Goal: Information Seeking & Learning: Learn about a topic

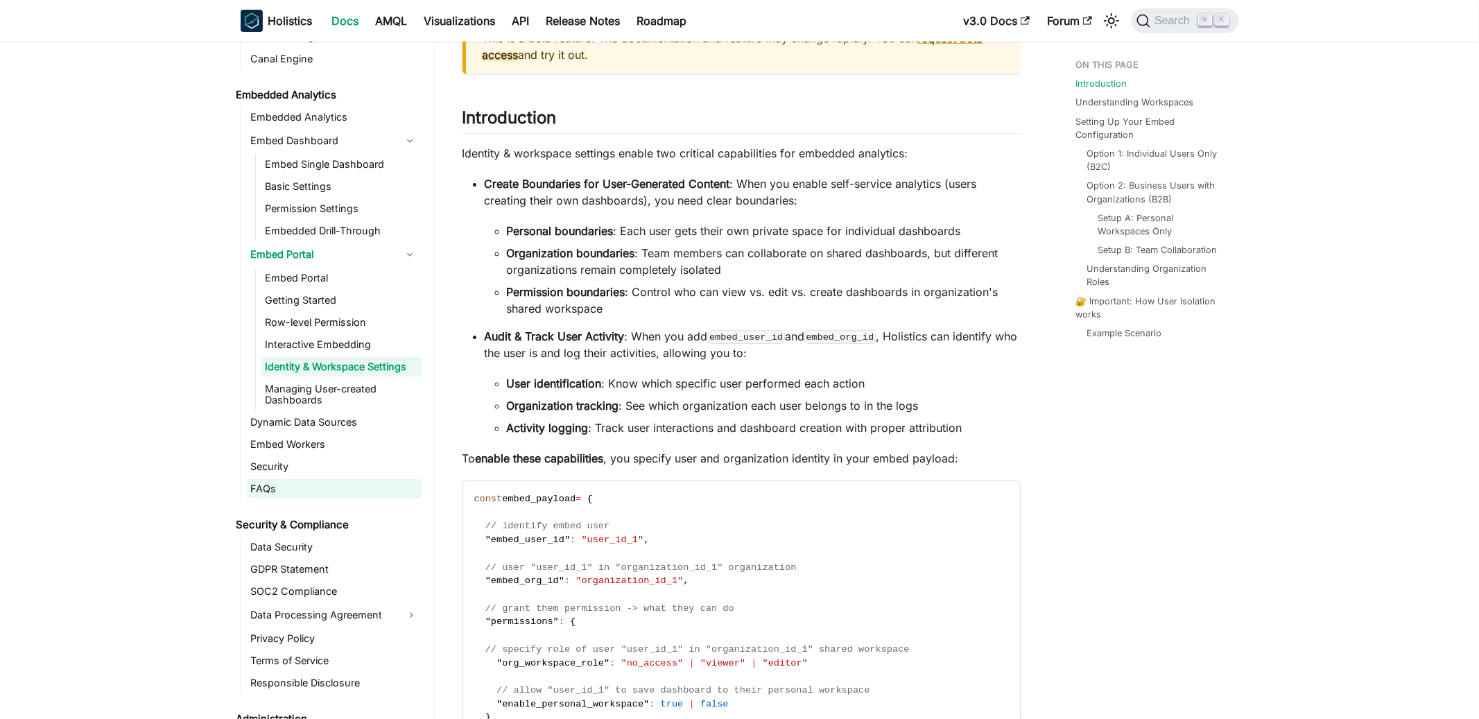
scroll to position [1498, 0]
click at [350, 184] on link "Basic Settings" at bounding box center [341, 184] width 161 height 19
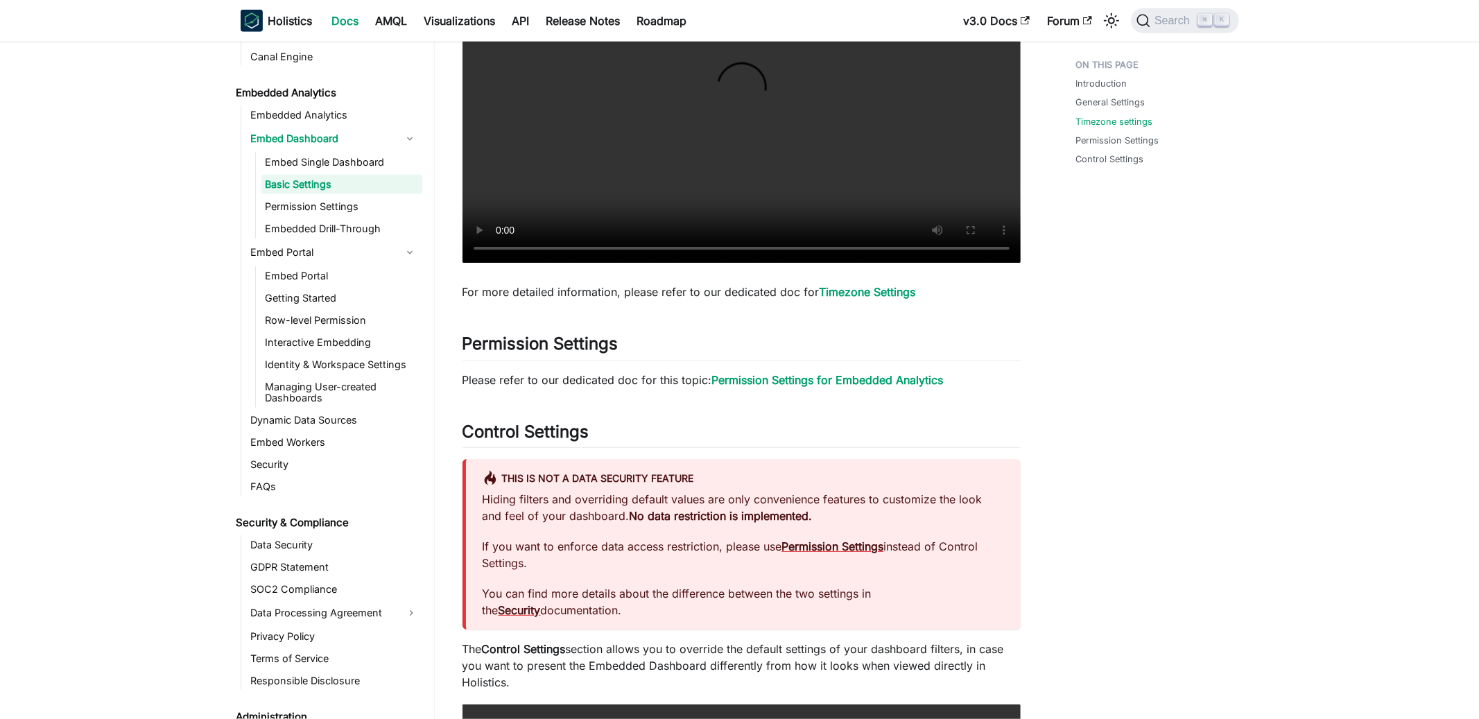
scroll to position [1245, 0]
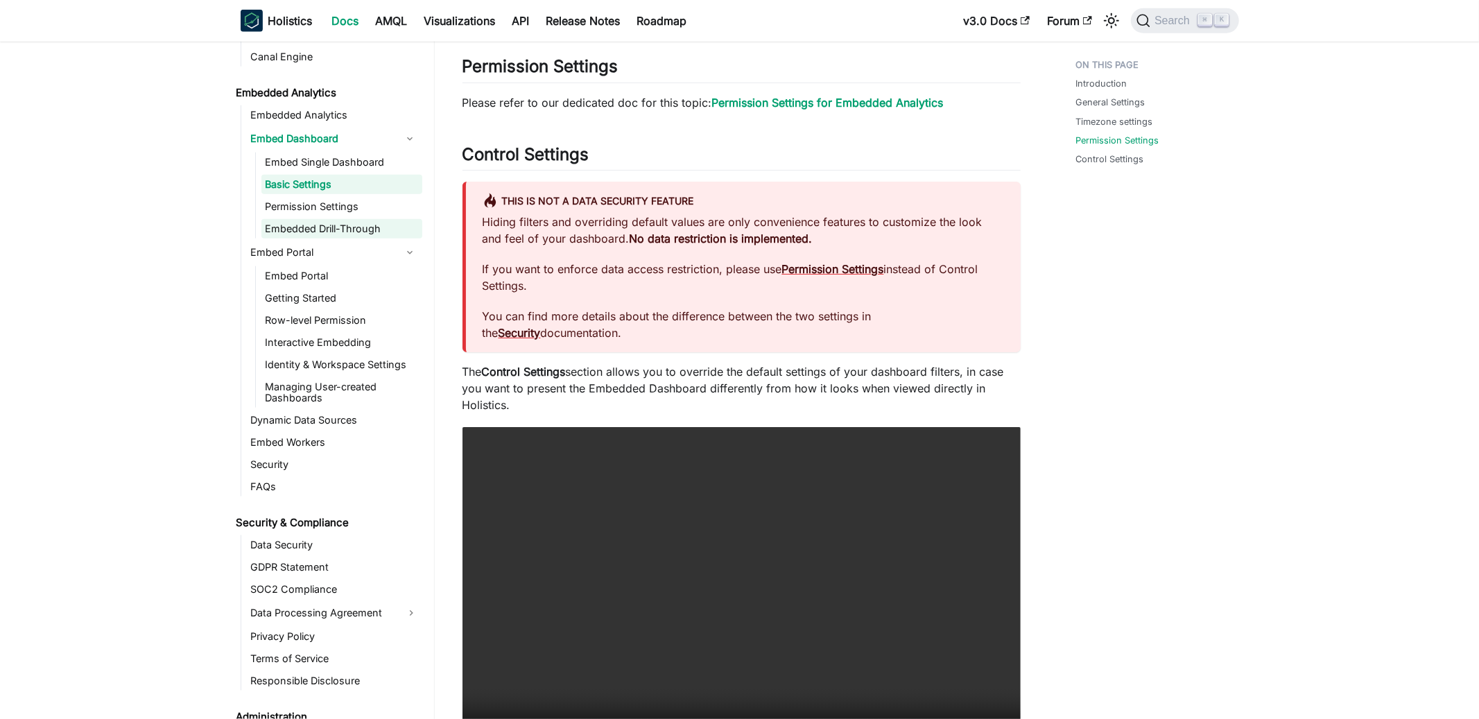
click at [345, 230] on link "Embedded Drill-Through" at bounding box center [341, 228] width 161 height 19
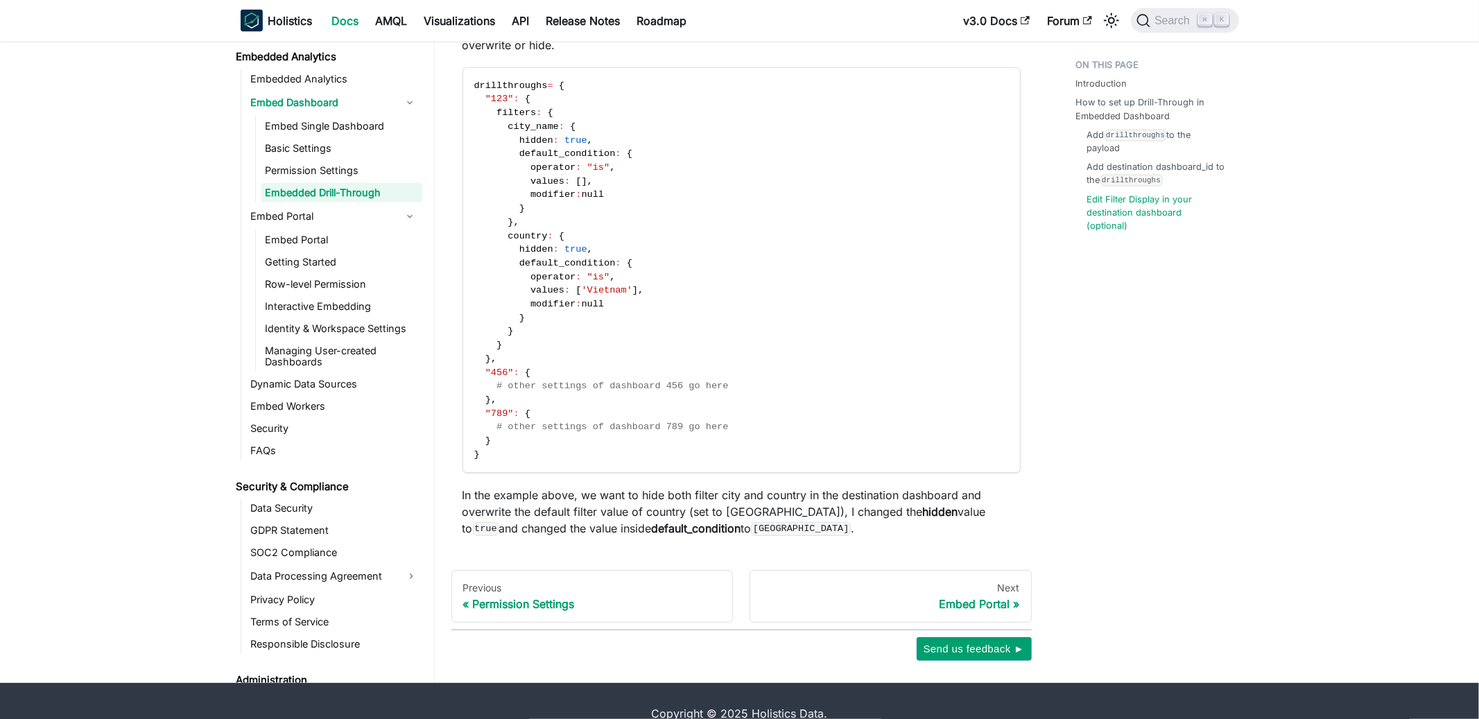
scroll to position [1737, 0]
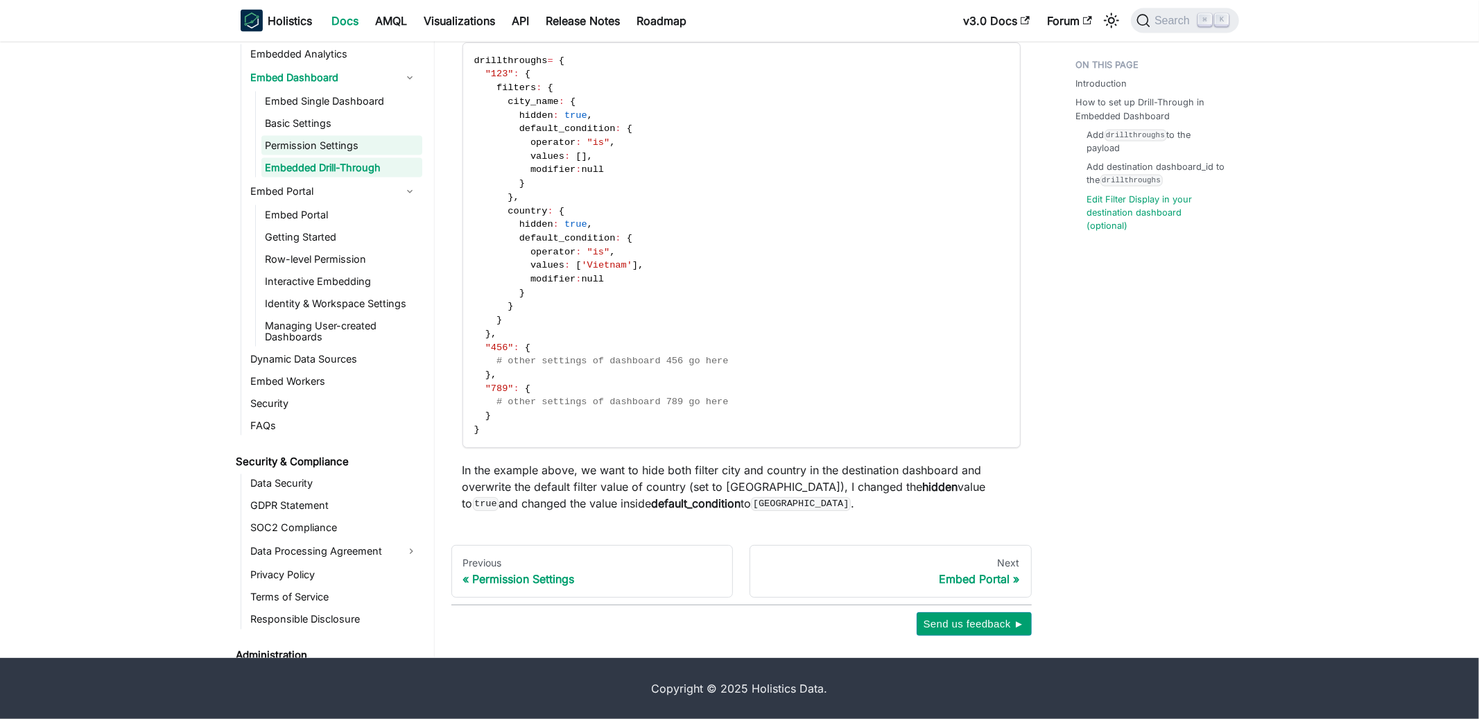
click at [338, 147] on link "Permission Settings" at bounding box center [341, 145] width 161 height 19
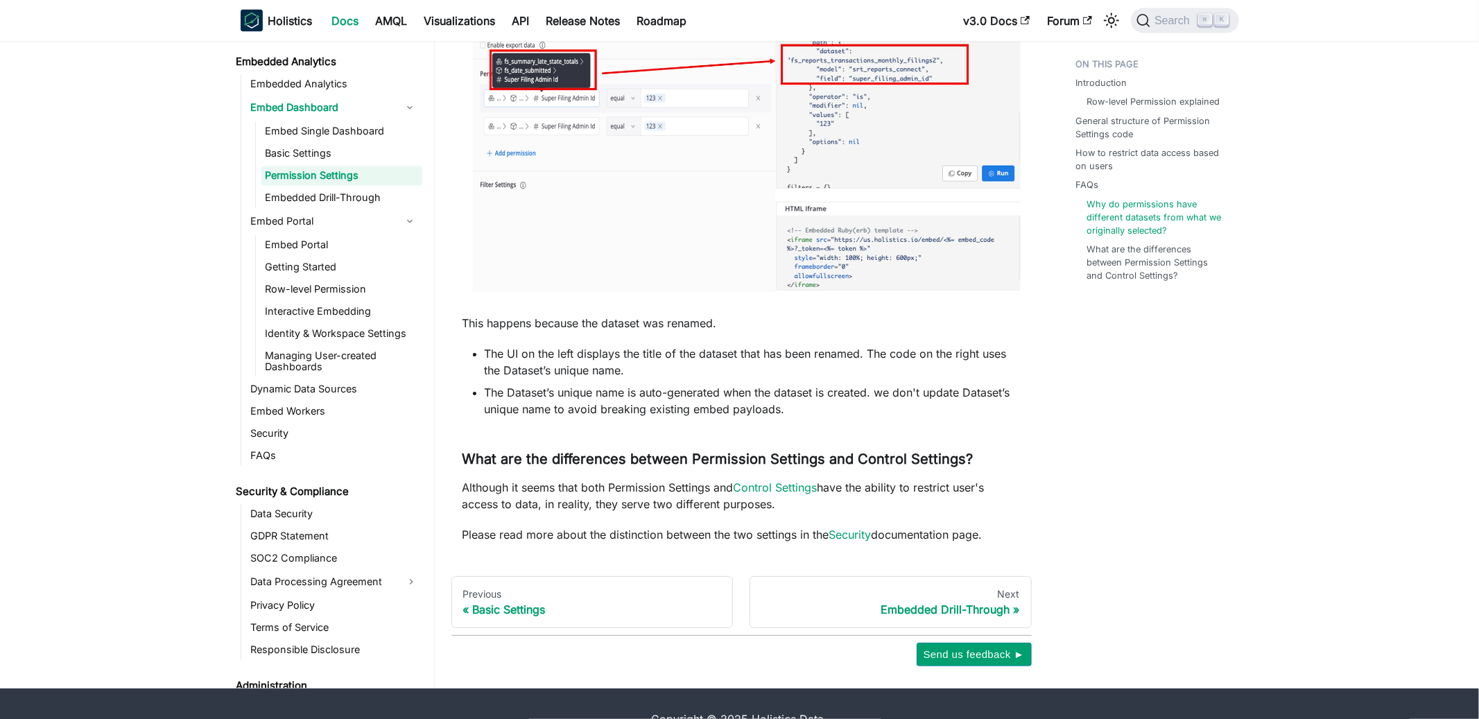
scroll to position [2218, 0]
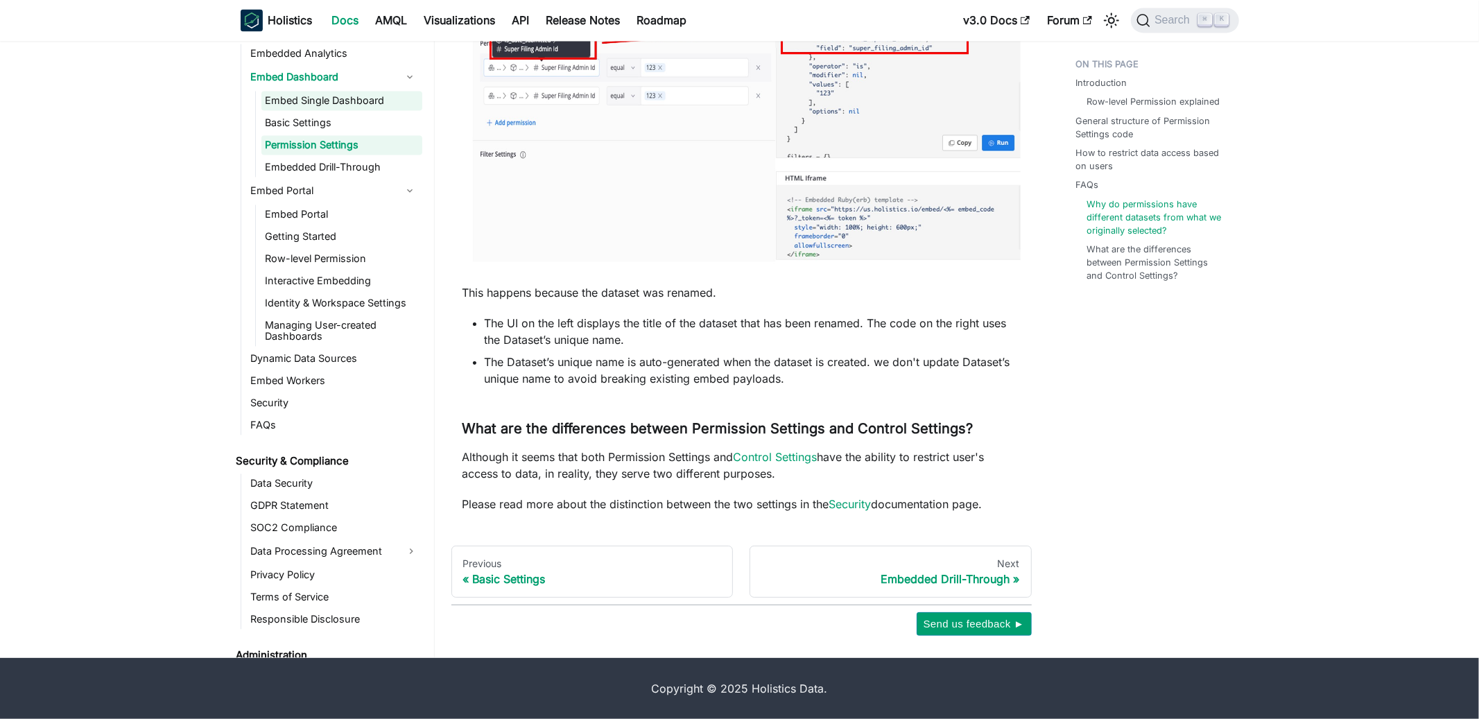
click at [342, 105] on link "Embed Single Dashboard" at bounding box center [341, 101] width 161 height 19
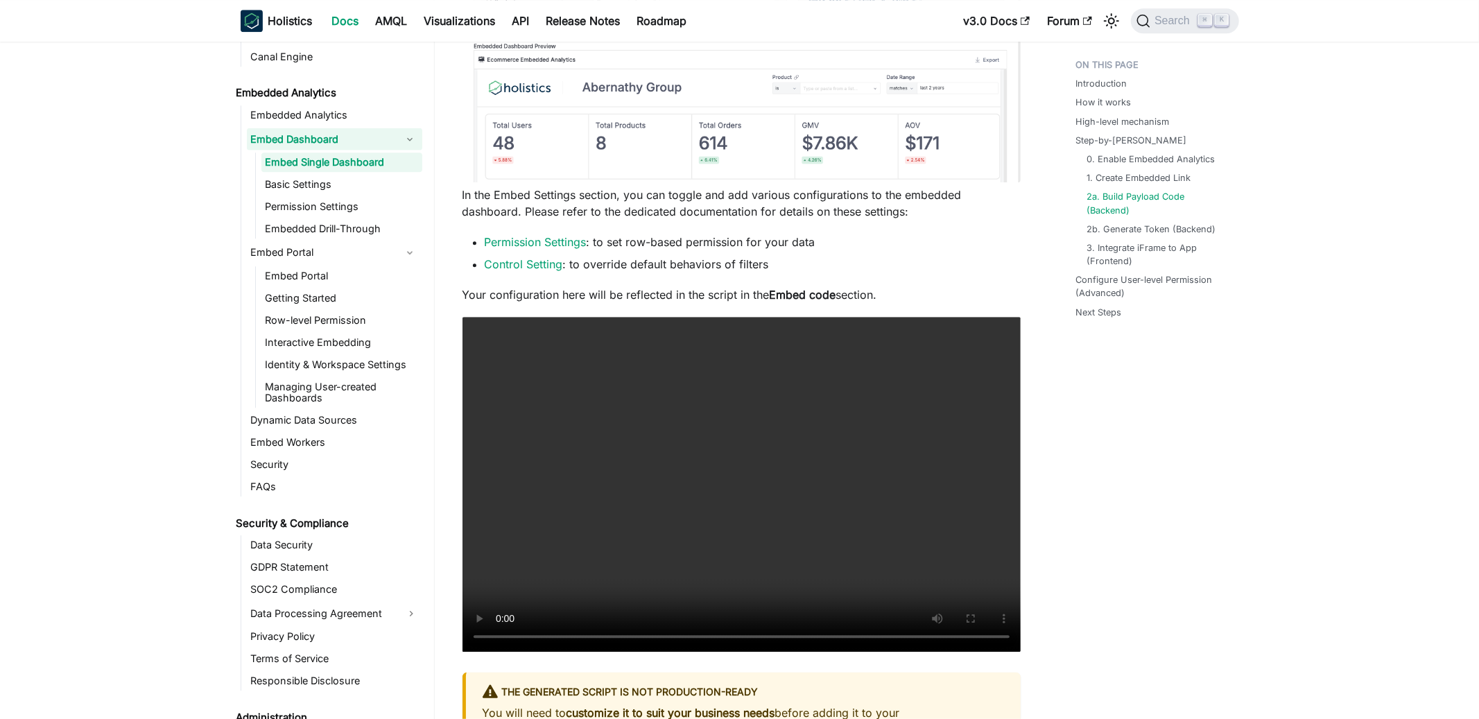
scroll to position [3118, 0]
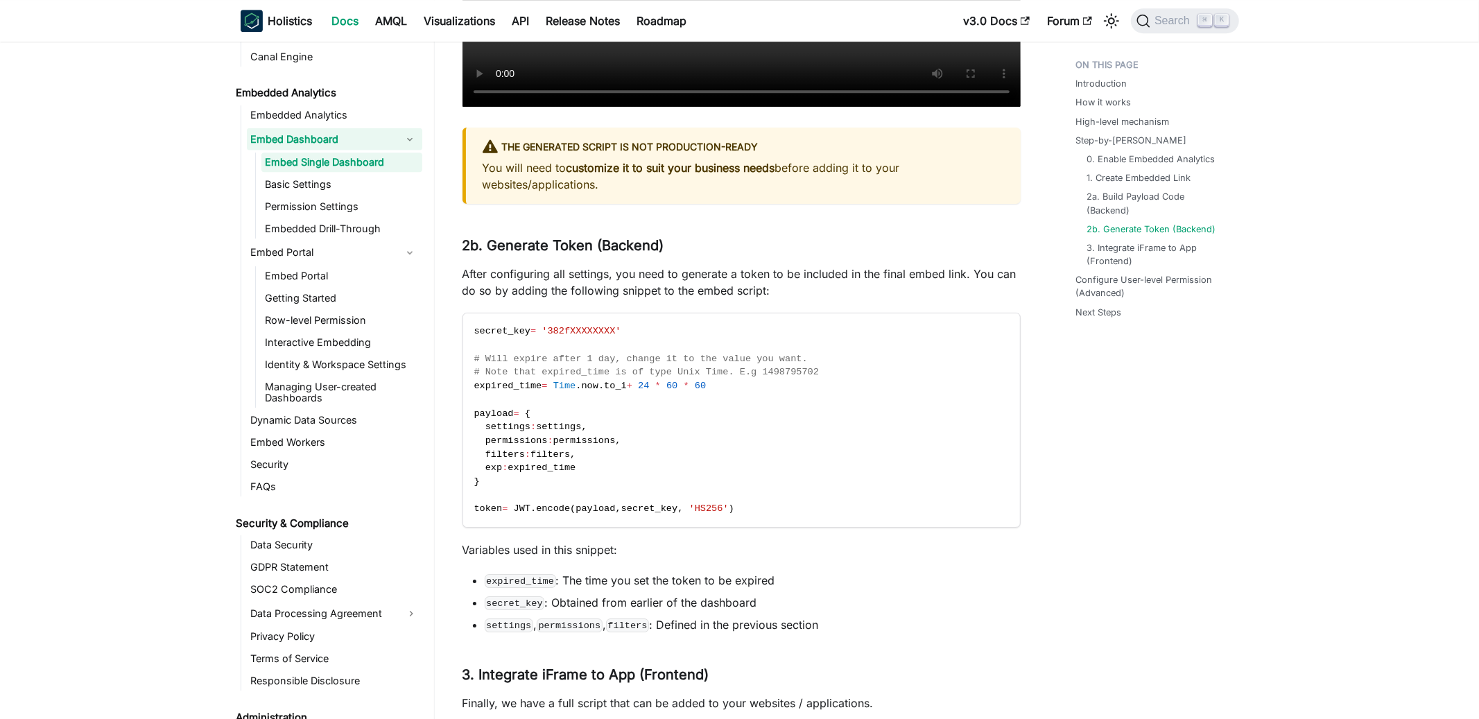
scroll to position [3657, 0]
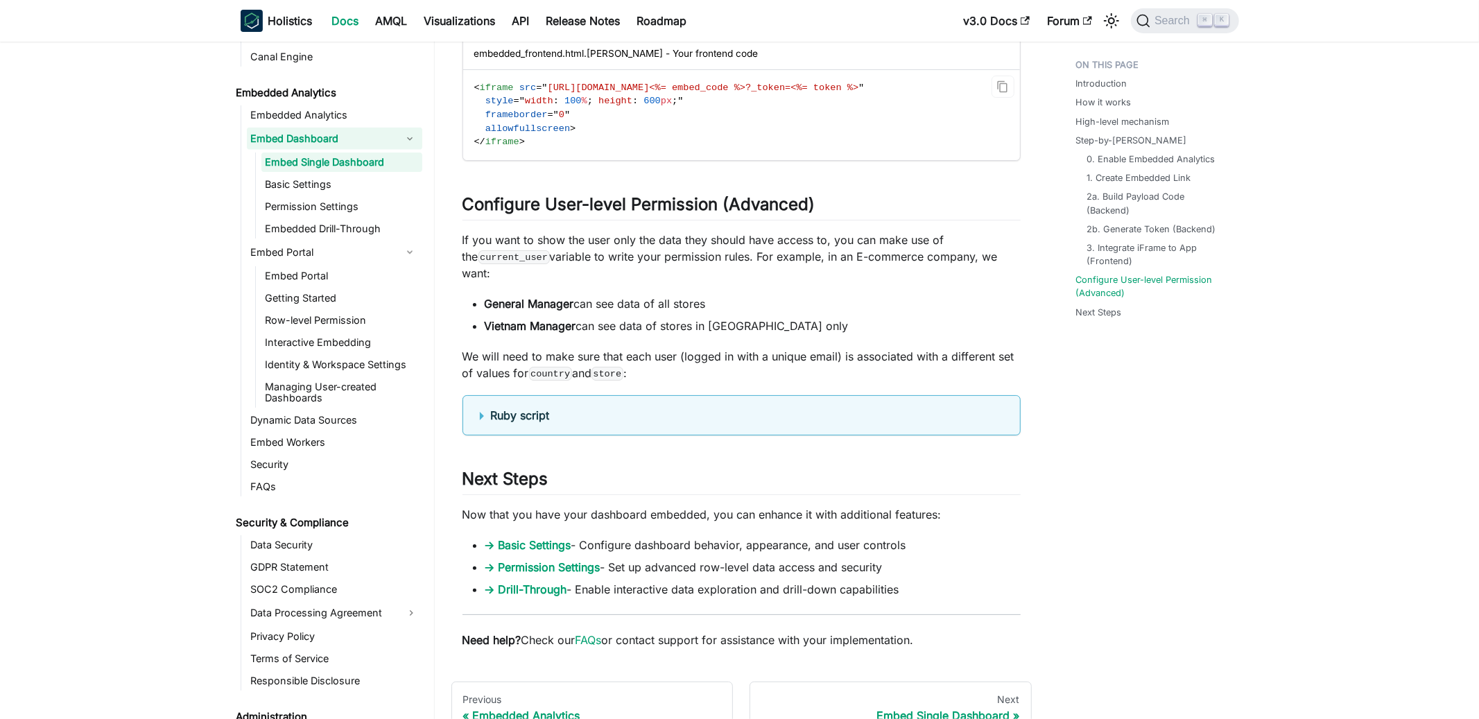
scroll to position [4454, 0]
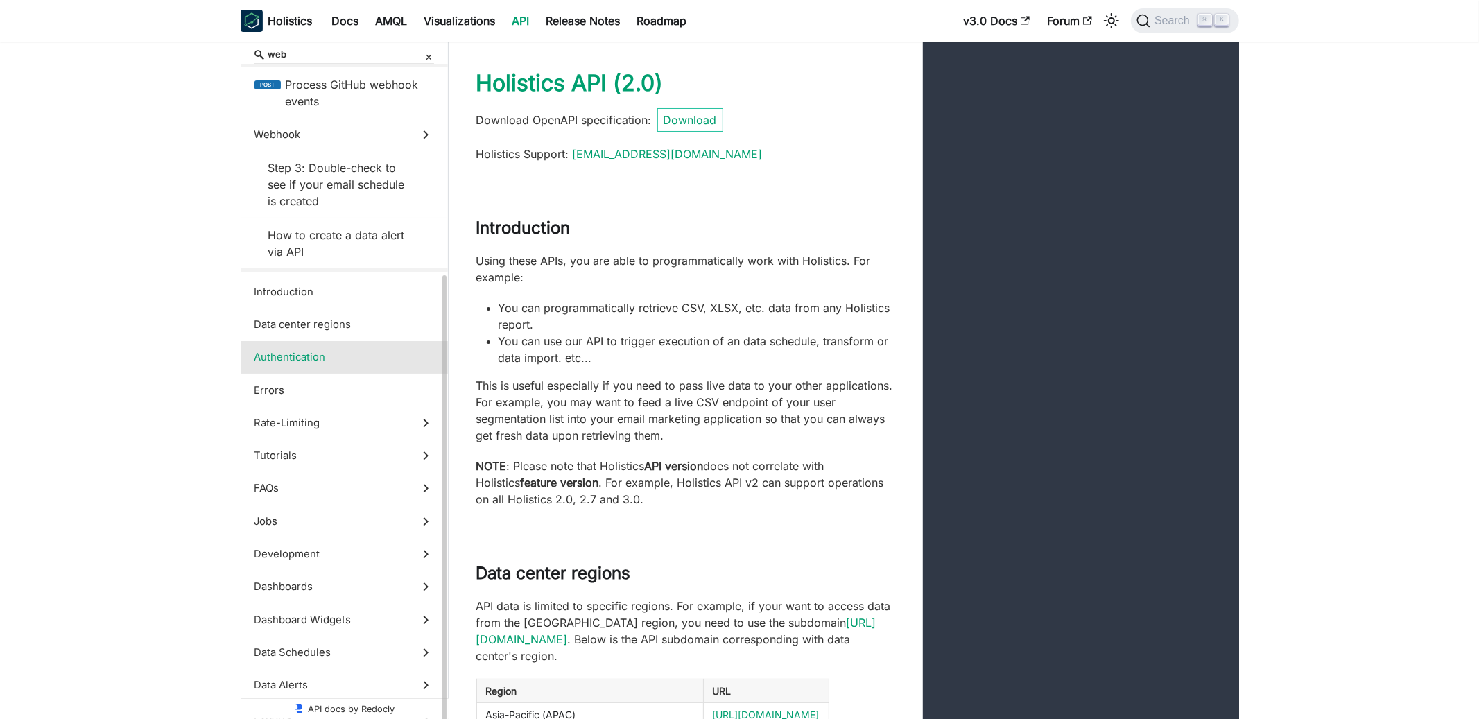
click at [354, 352] on span "Authentication" at bounding box center [331, 357] width 153 height 15
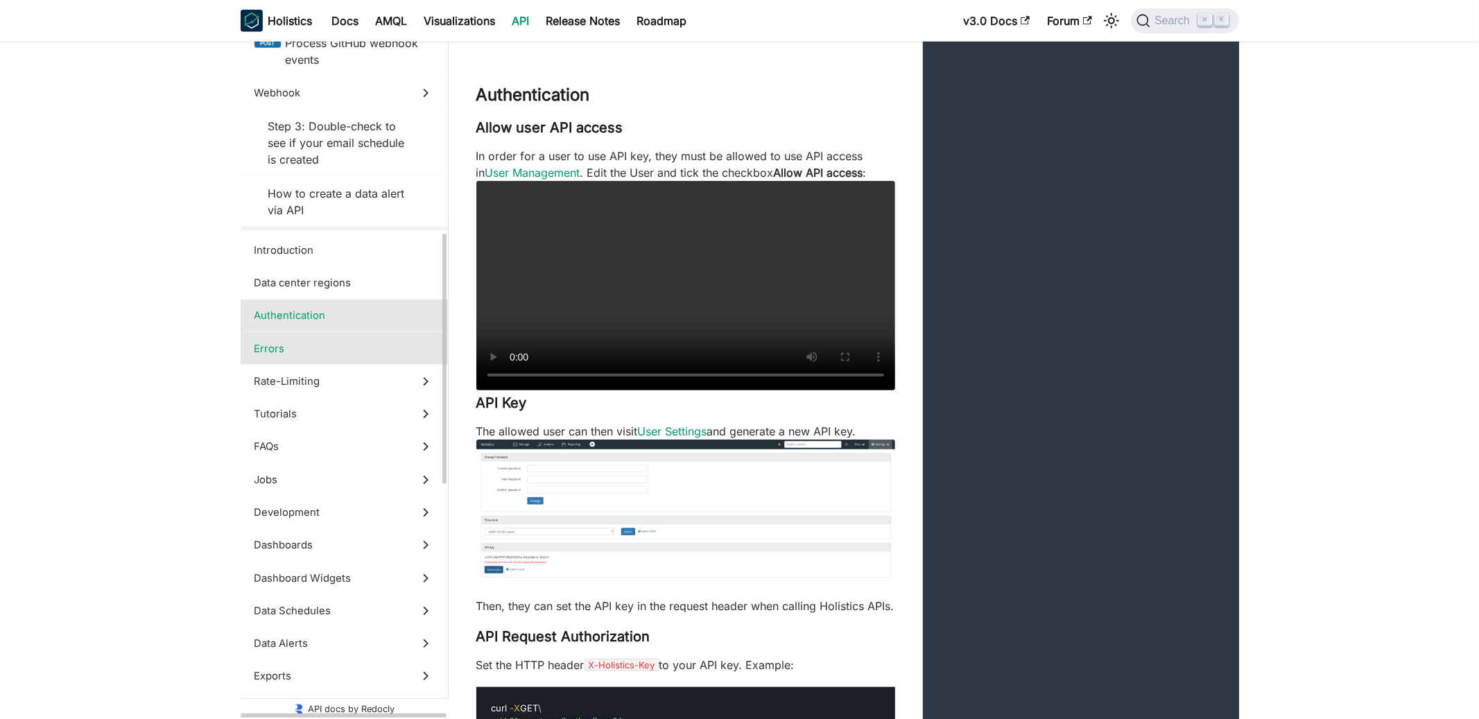
click at [377, 363] on label "Errors" at bounding box center [344, 348] width 207 height 33
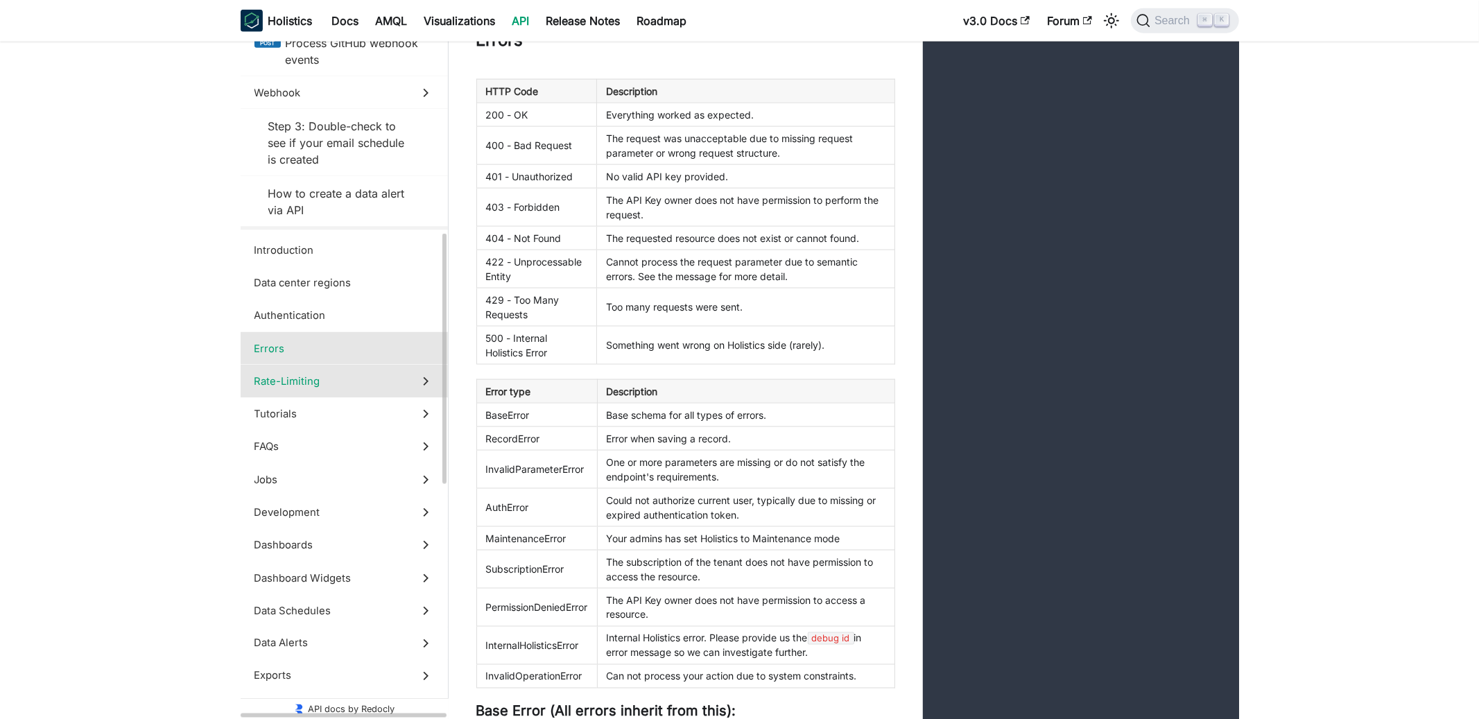
click at [369, 393] on label "Rate-Limiting" at bounding box center [344, 381] width 207 height 33
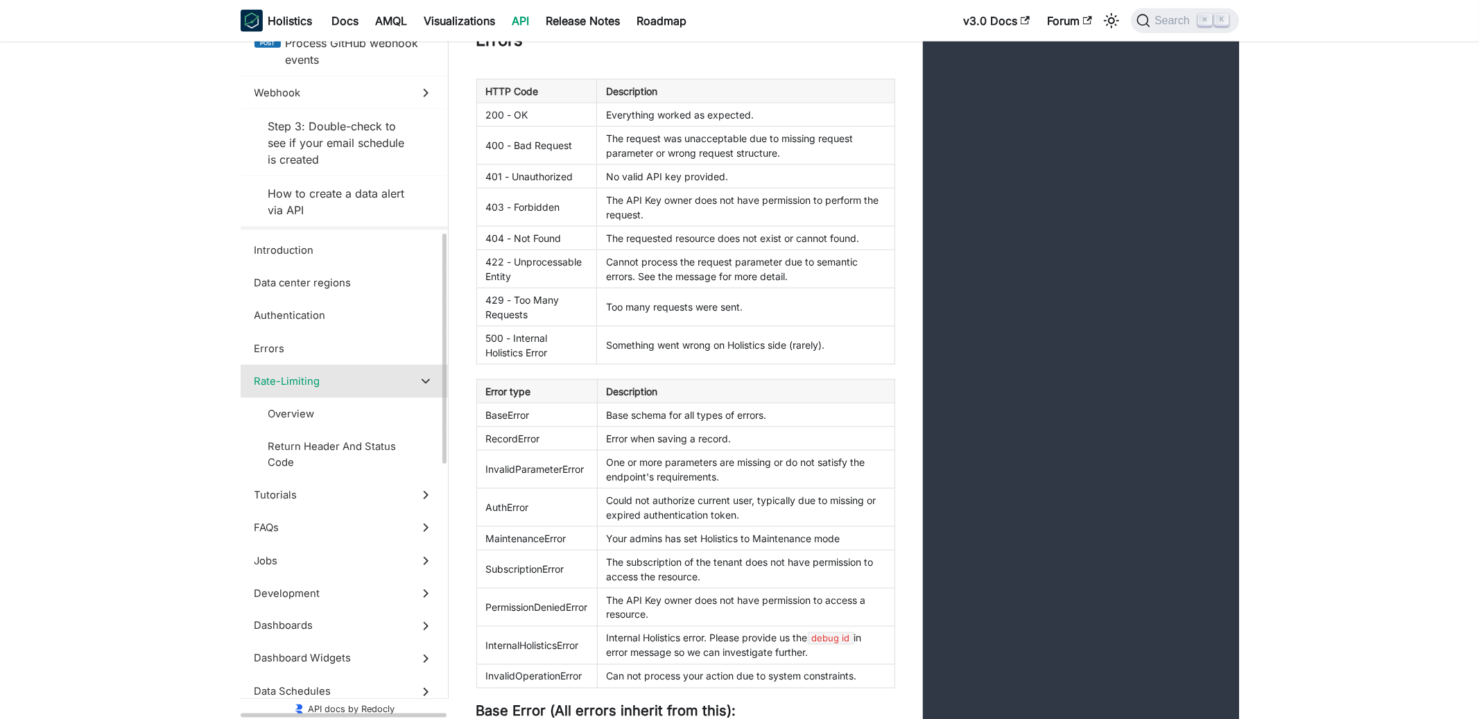
scroll to position [2928, 0]
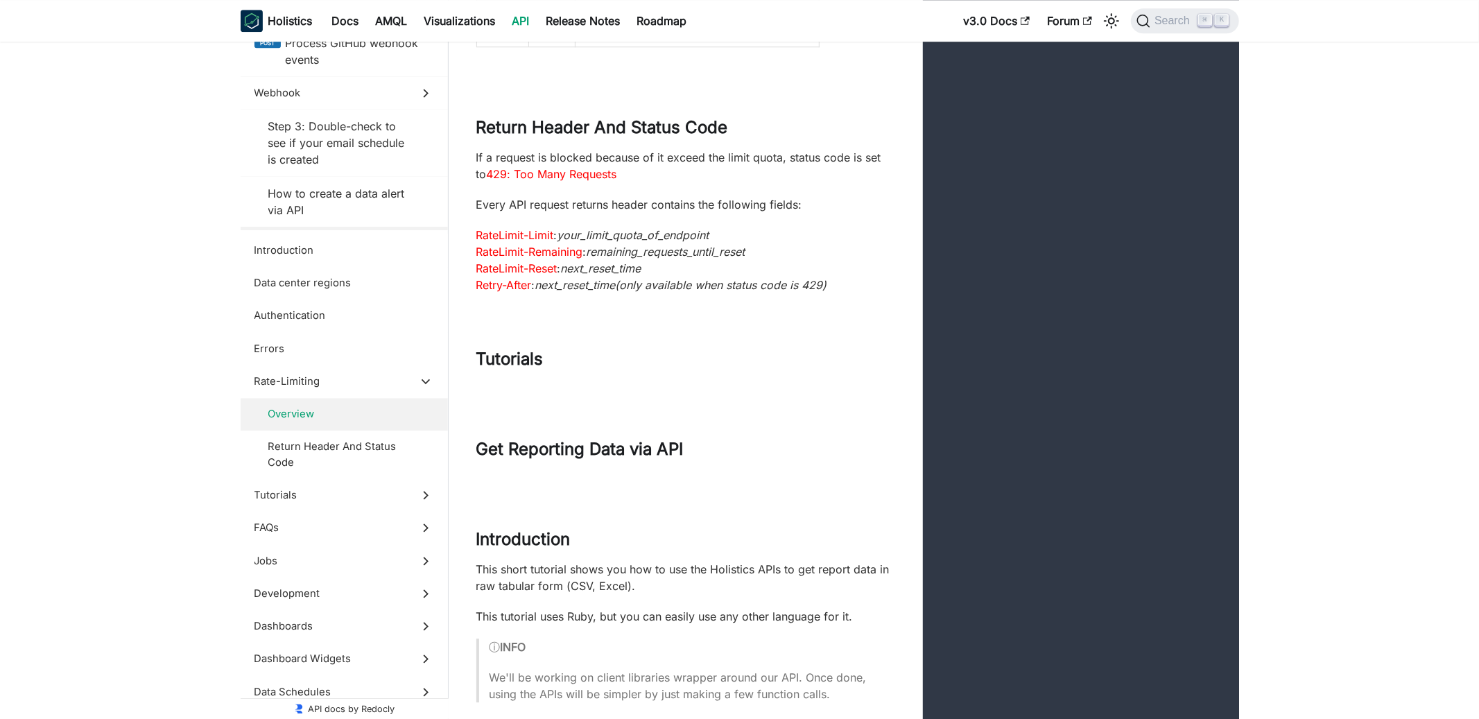
scroll to position [3380, 0]
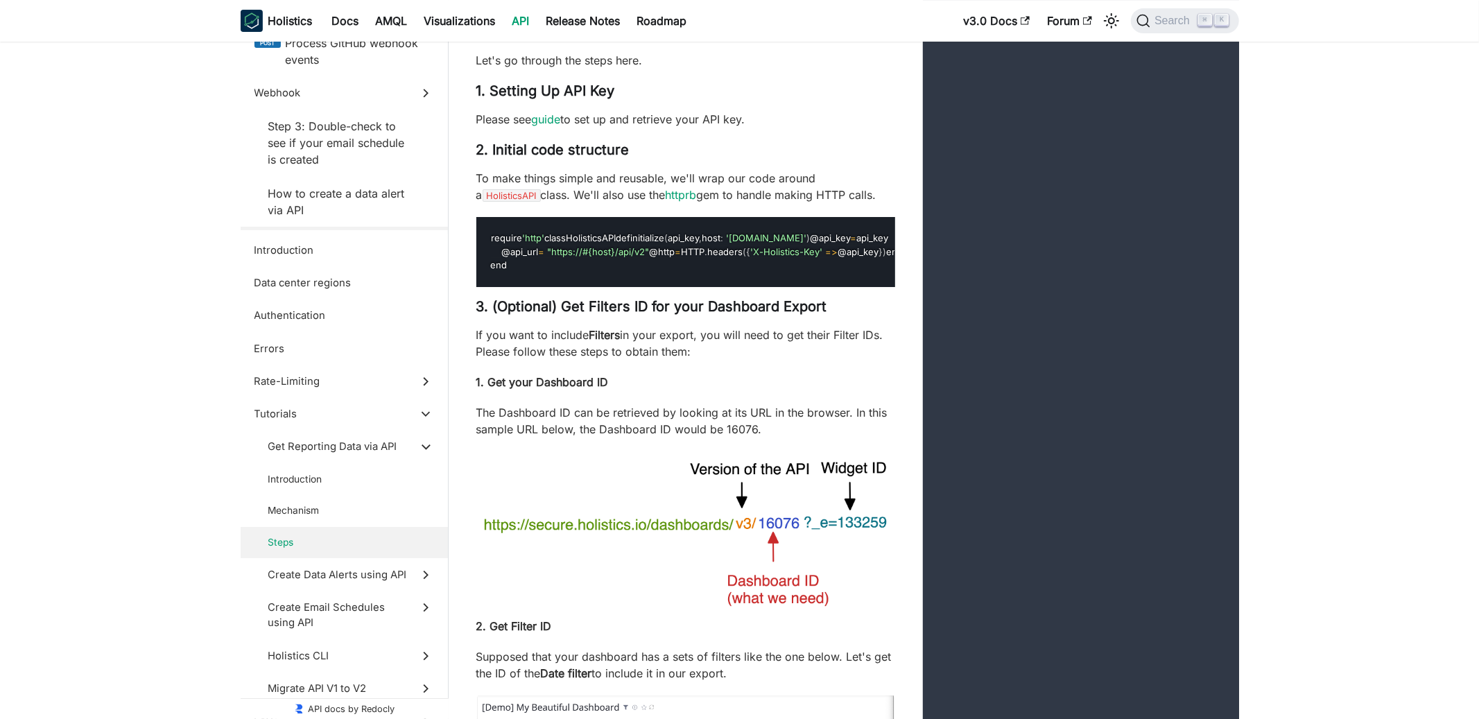
scroll to position [4213, 0]
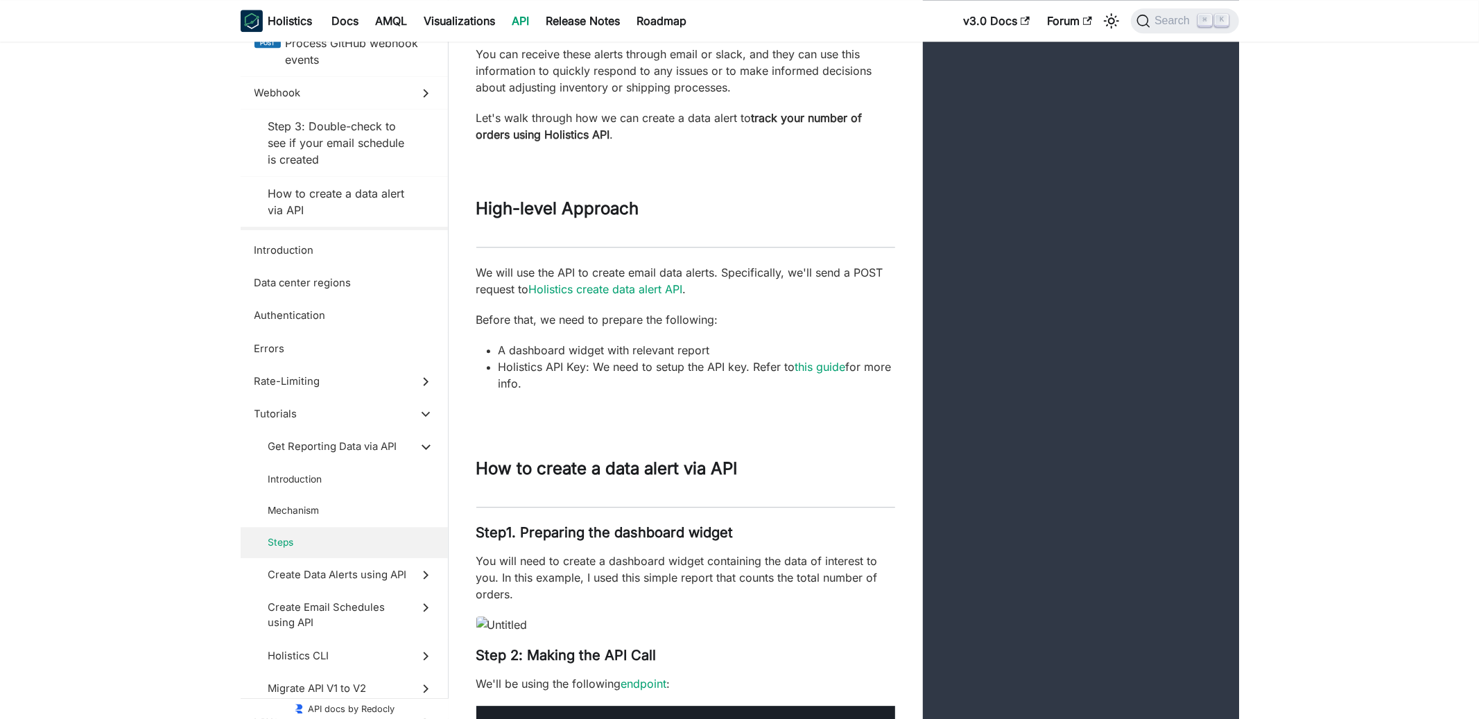
scroll to position [7486, 0]
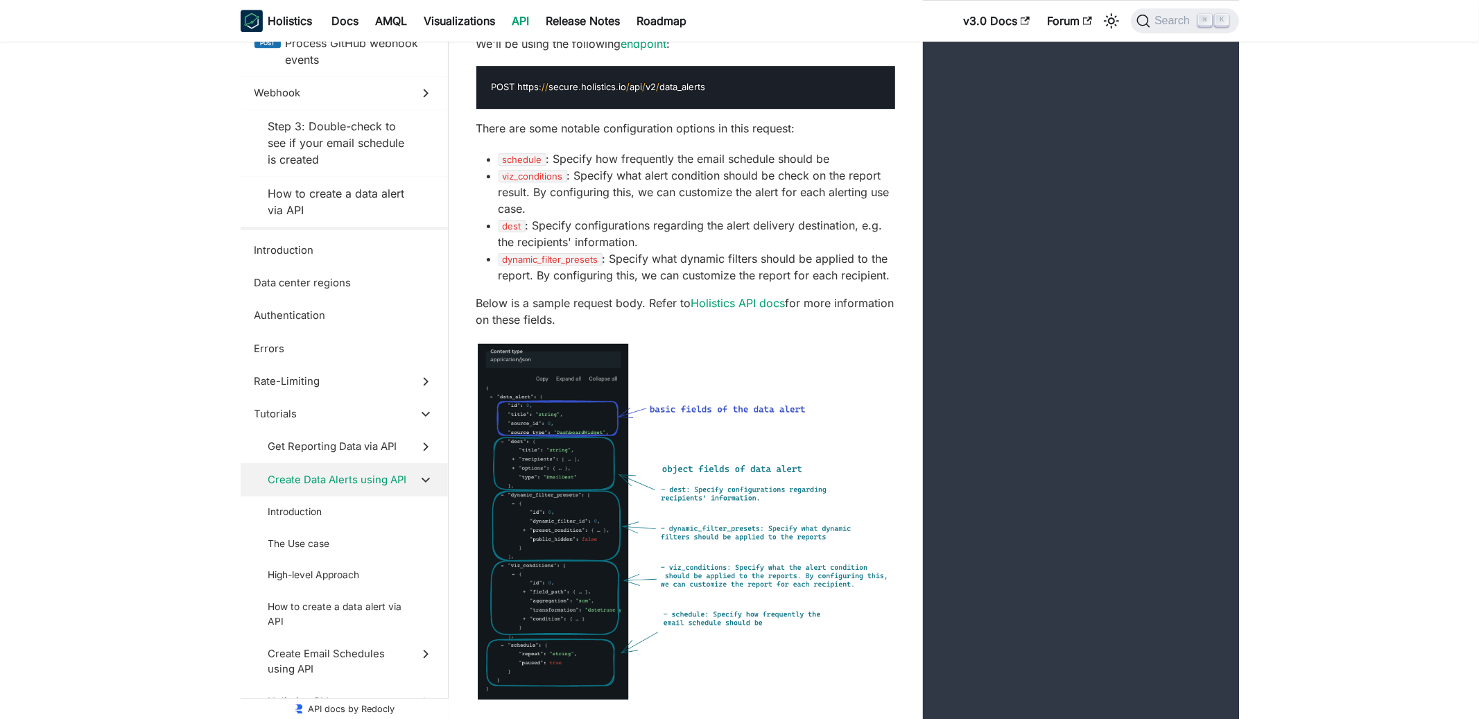
scroll to position [8219, 0]
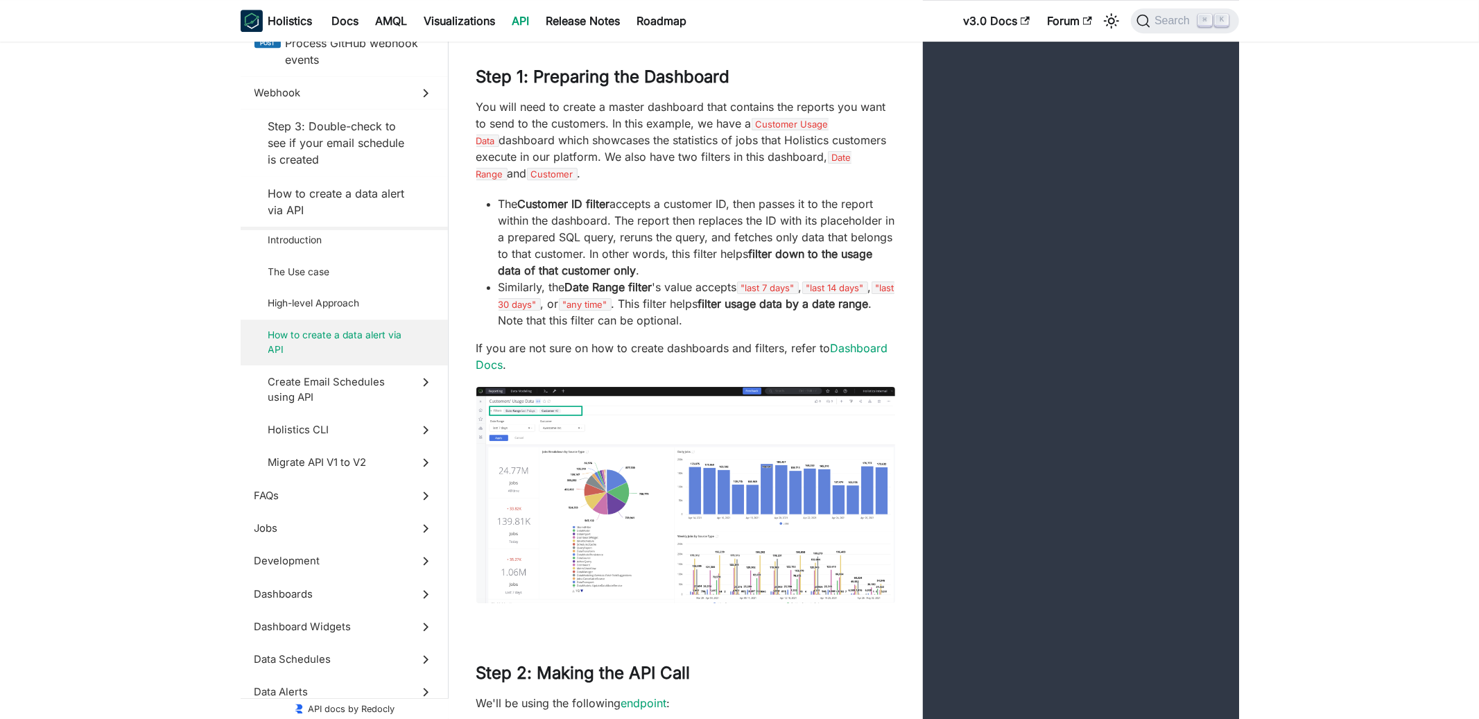
scroll to position [12648, 0]
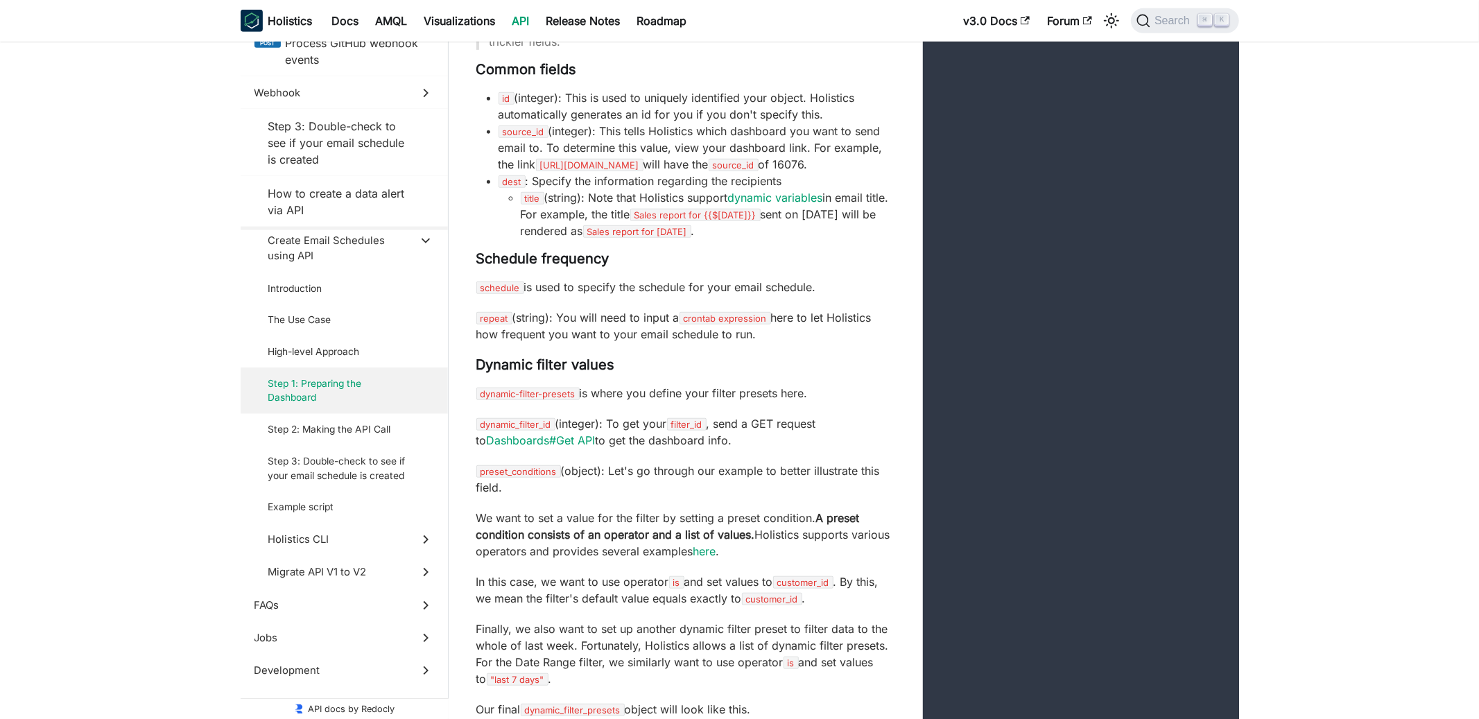
scroll to position [14056, 0]
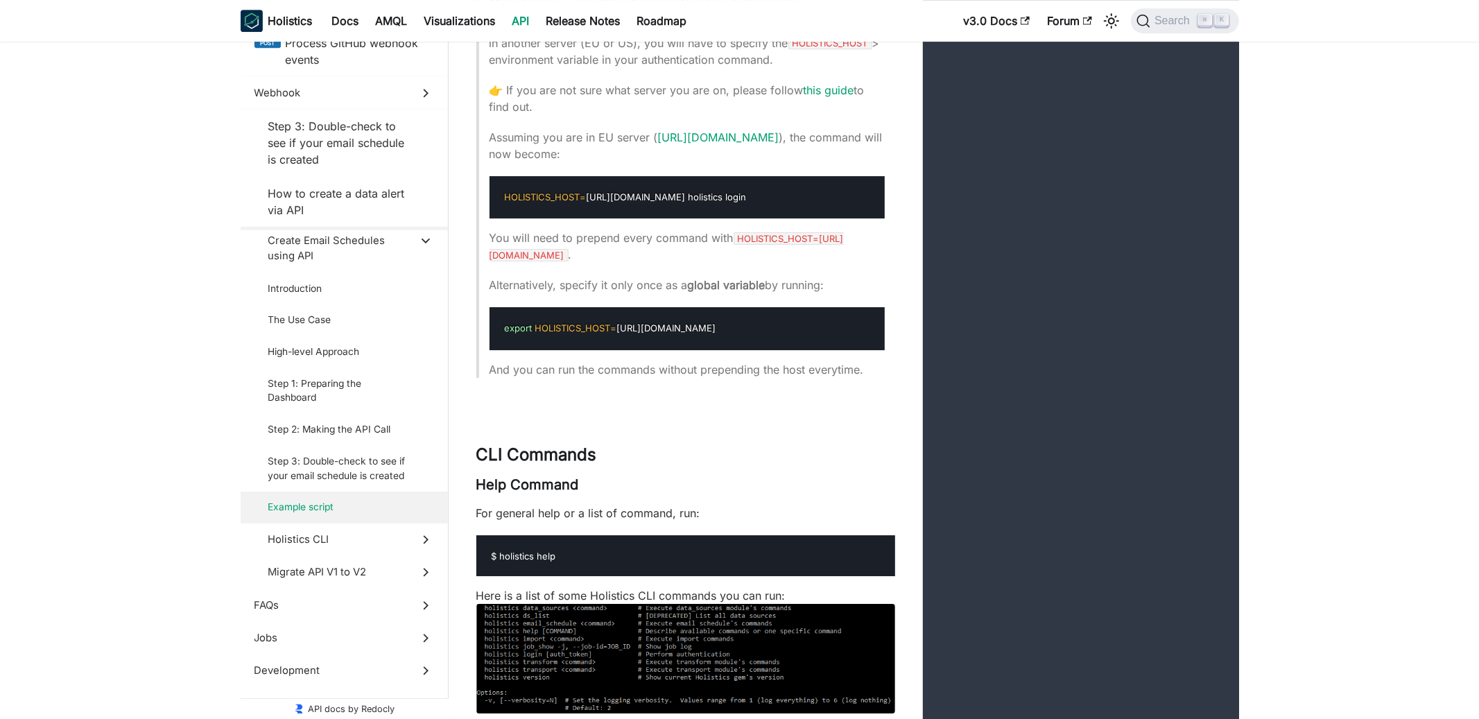
scroll to position [17750, 0]
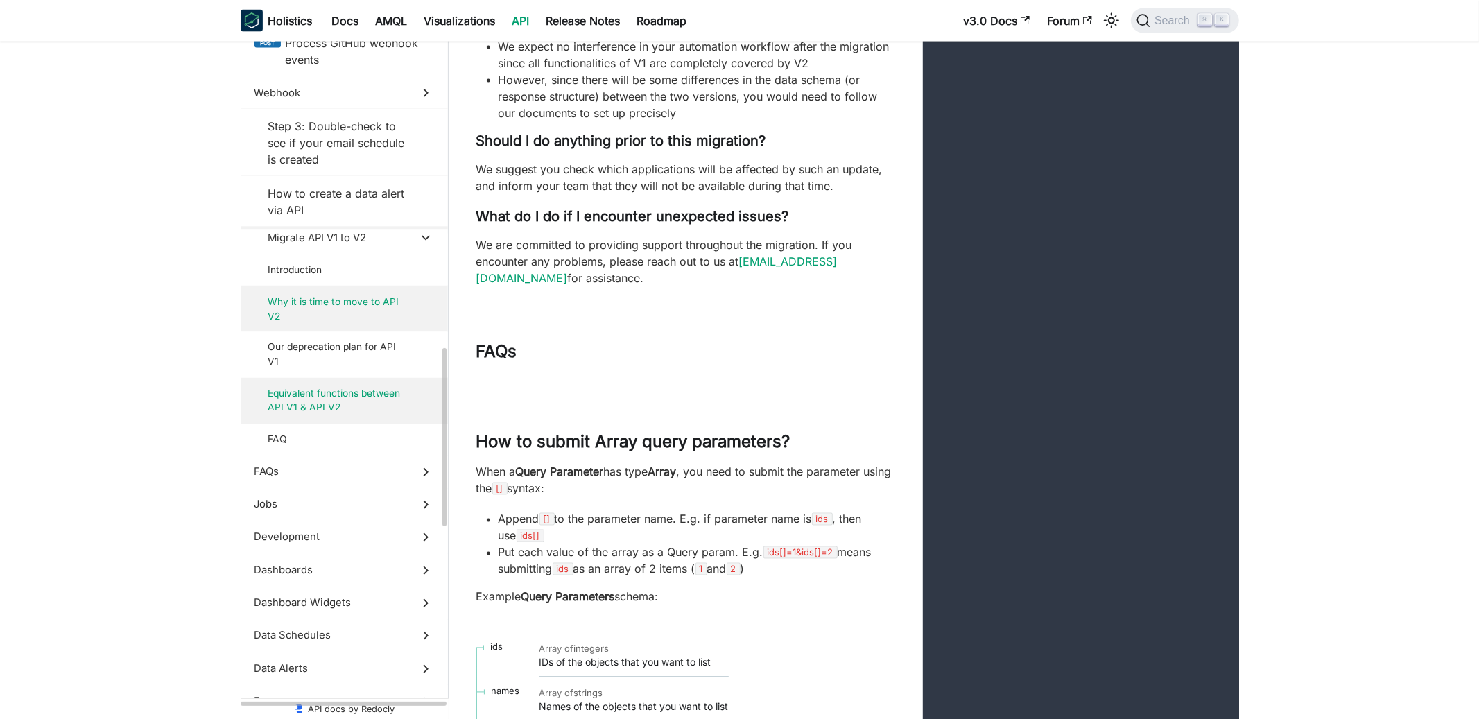
scroll to position [356, 0]
click at [304, 584] on label "Dashboards" at bounding box center [344, 569] width 207 height 33
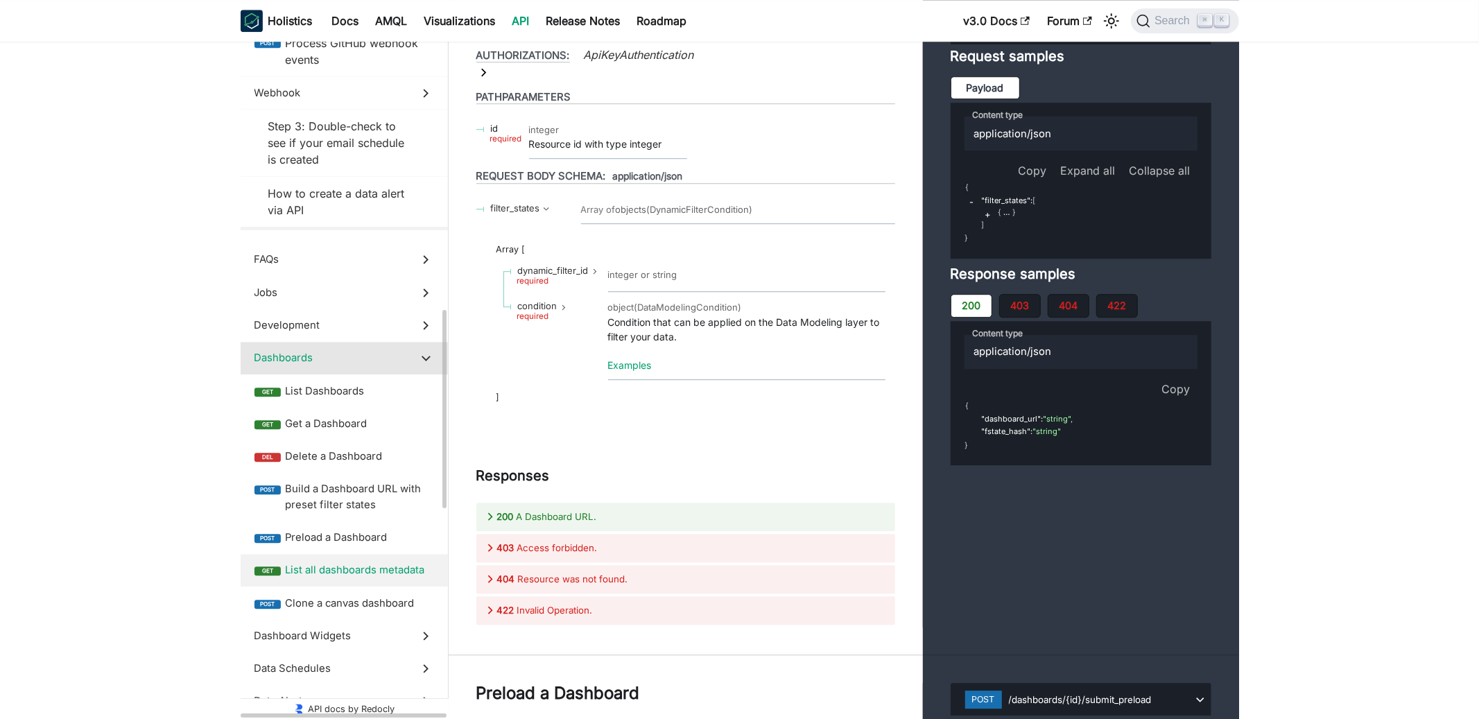
scroll to position [182, 0]
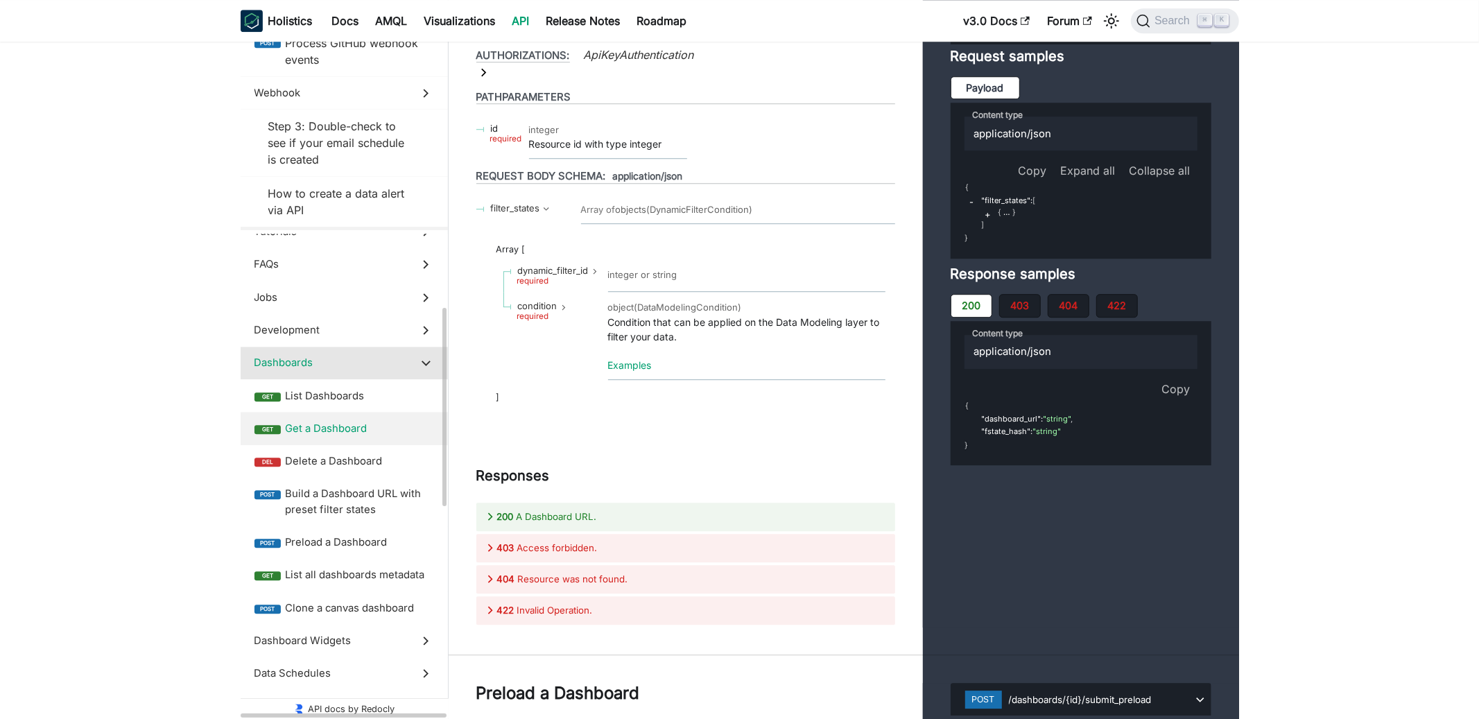
click at [356, 427] on span "Get a Dashboard" at bounding box center [359, 428] width 149 height 15
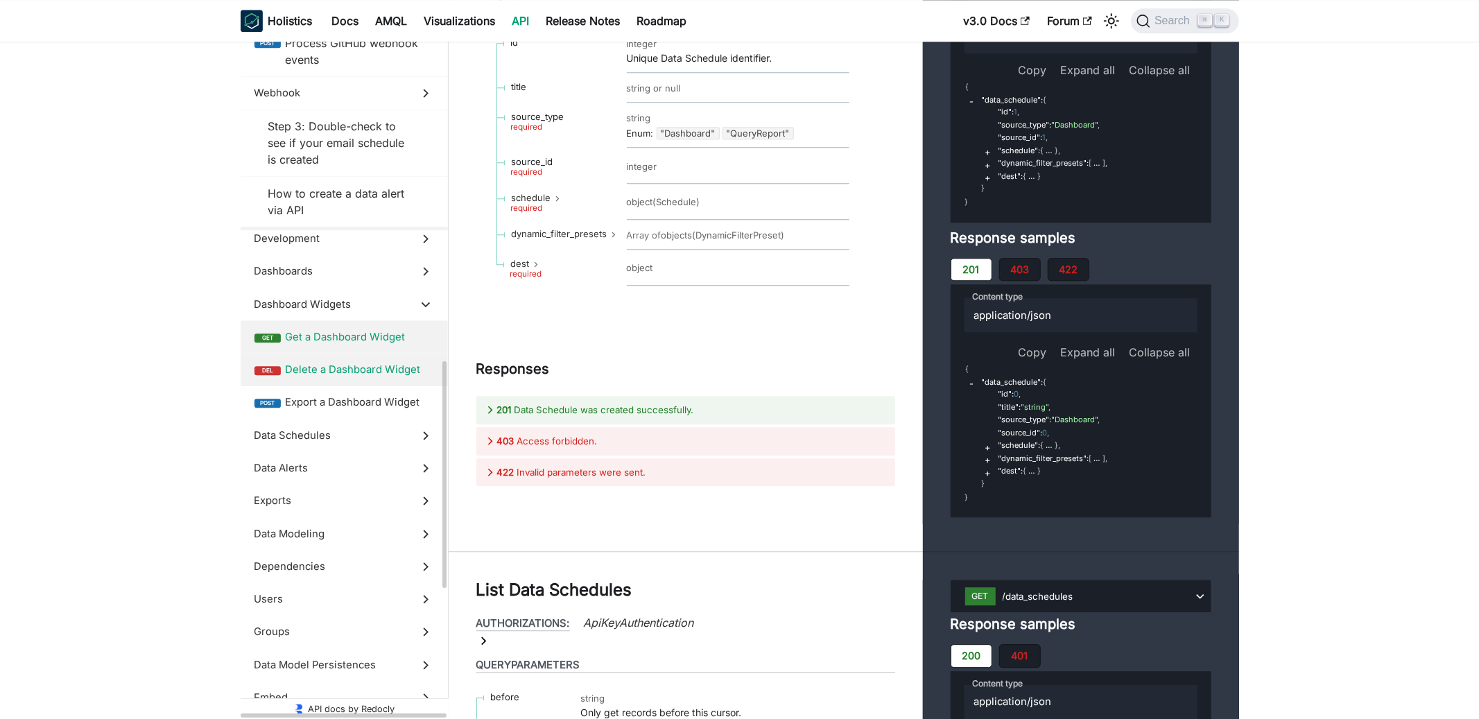
scroll to position [276, 0]
click at [294, 378] on label "del Delete a Dashboard Widget" at bounding box center [344, 368] width 207 height 33
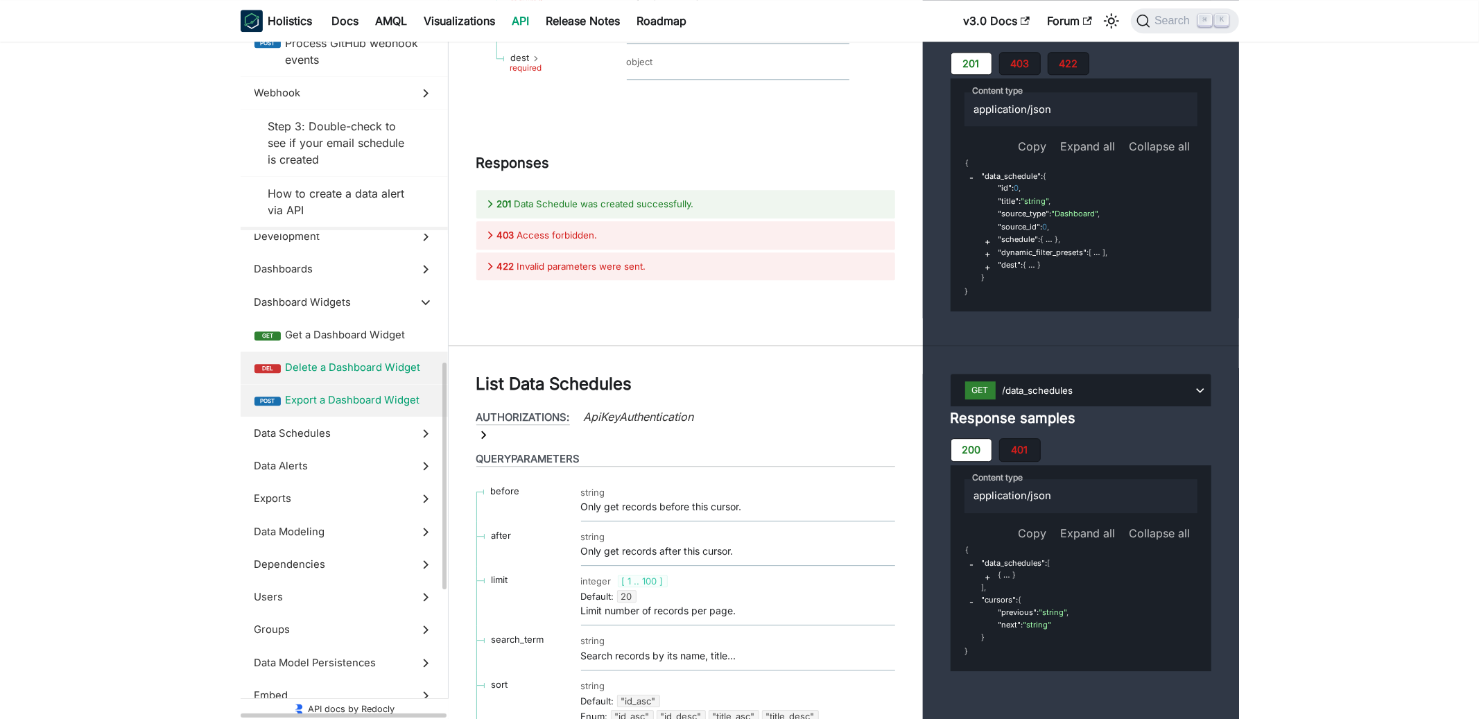
click at [307, 403] on span "Export a Dashboard Widget" at bounding box center [359, 400] width 149 height 15
